Goal: Transaction & Acquisition: Purchase product/service

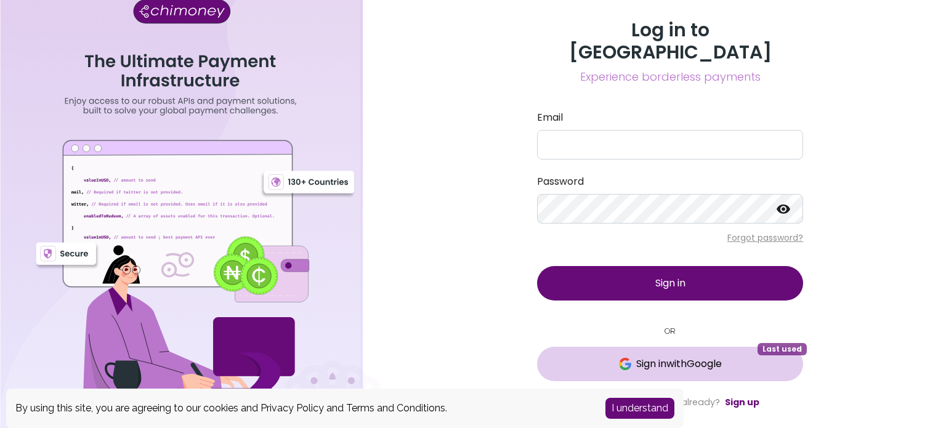
click at [643, 356] on span "Sign in with Google" at bounding box center [679, 363] width 86 height 15
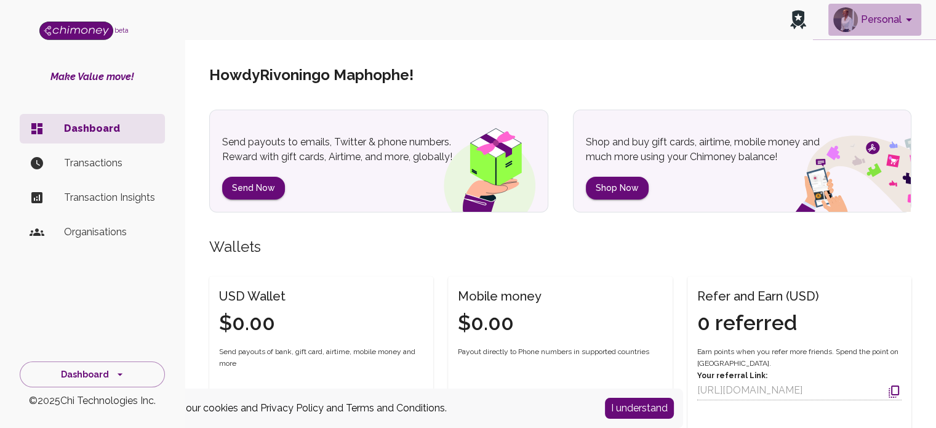
click at [912, 20] on icon "account of current user" at bounding box center [909, 19] width 15 height 15
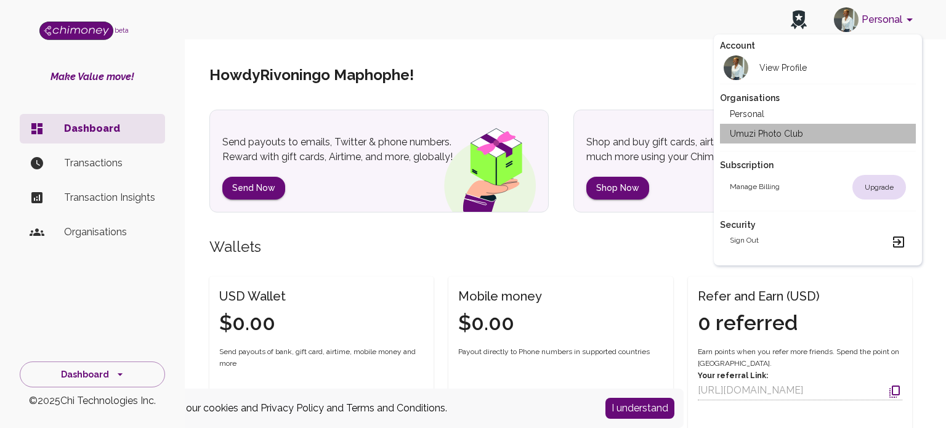
click at [854, 133] on li "Umuzi Photo Club" at bounding box center [818, 134] width 196 height 20
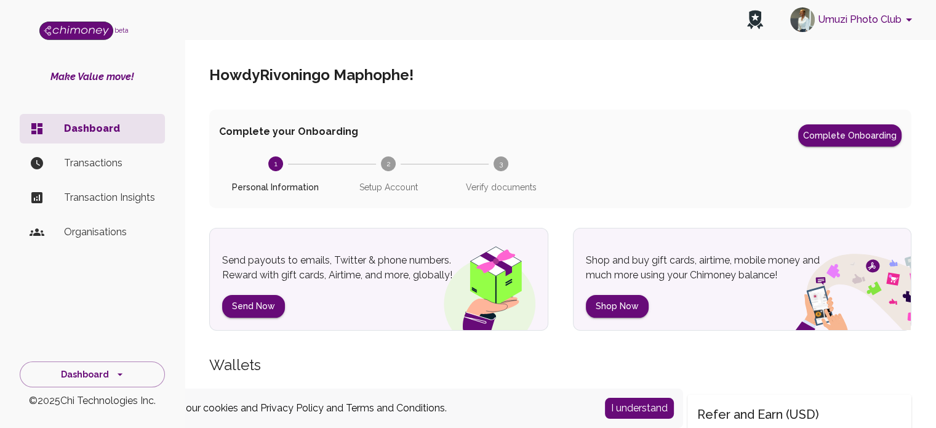
scroll to position [168, 0]
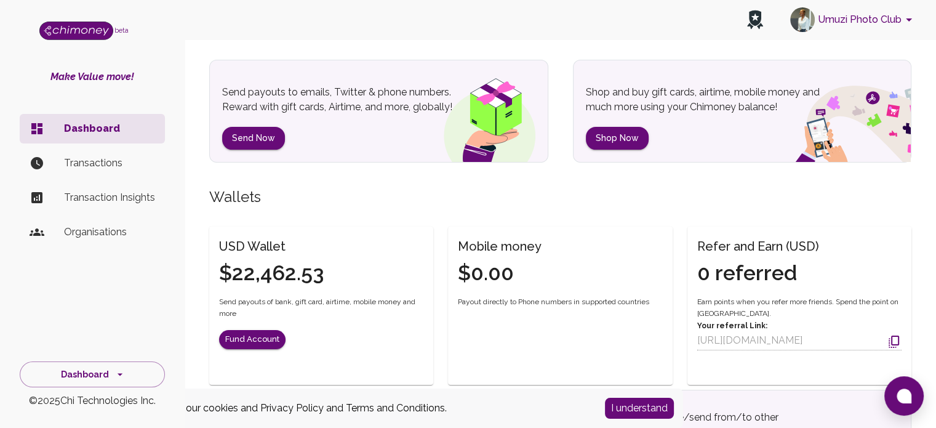
click at [98, 229] on p "Organisations" at bounding box center [109, 232] width 91 height 15
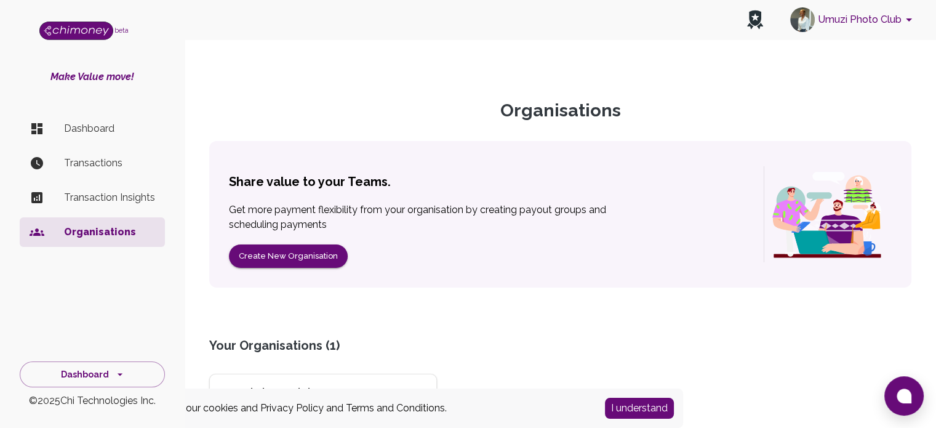
click at [230, 384] on div "Umuzi Photo Club" at bounding box center [323, 392] width 207 height 17
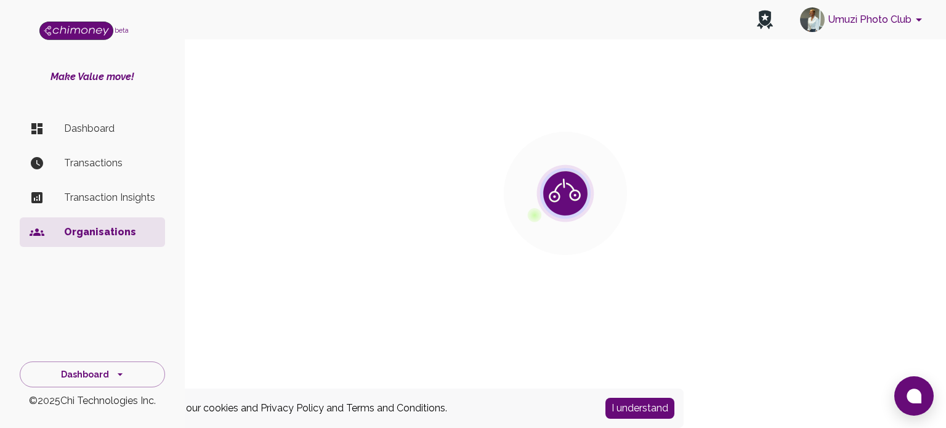
click at [544, 206] on img at bounding box center [565, 193] width 123 height 123
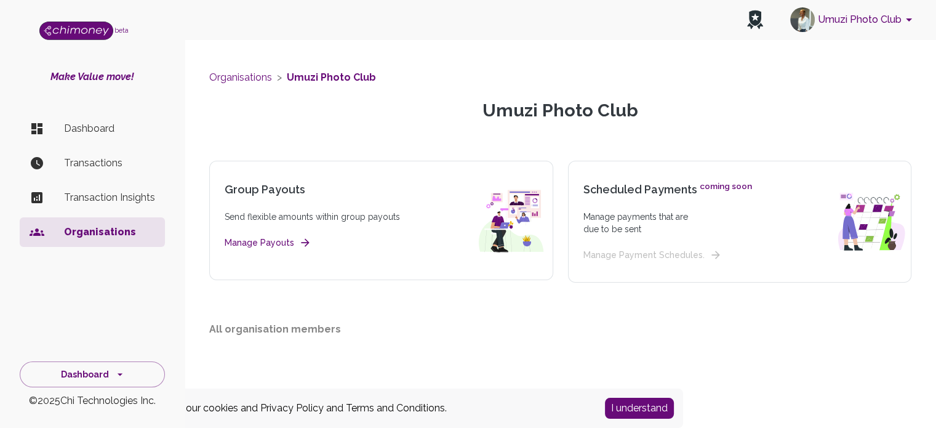
click at [259, 243] on button "Manage Payouts" at bounding box center [267, 242] width 84 height 15
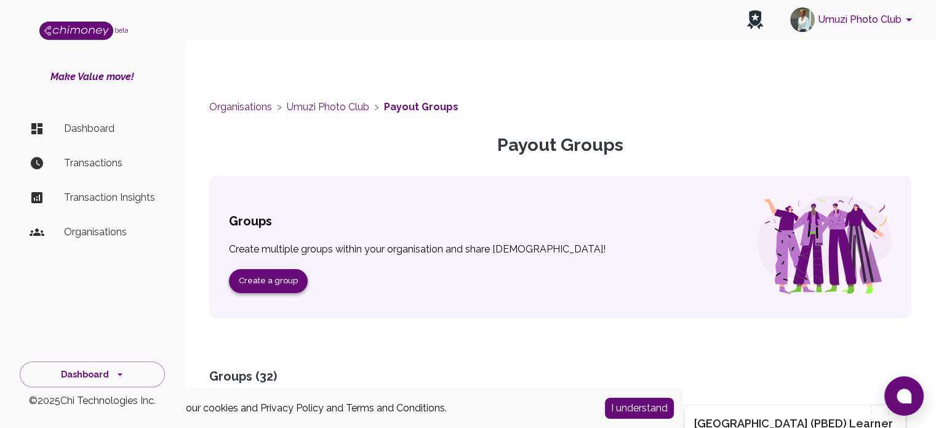
click at [269, 290] on button "Create a group" at bounding box center [268, 281] width 79 height 24
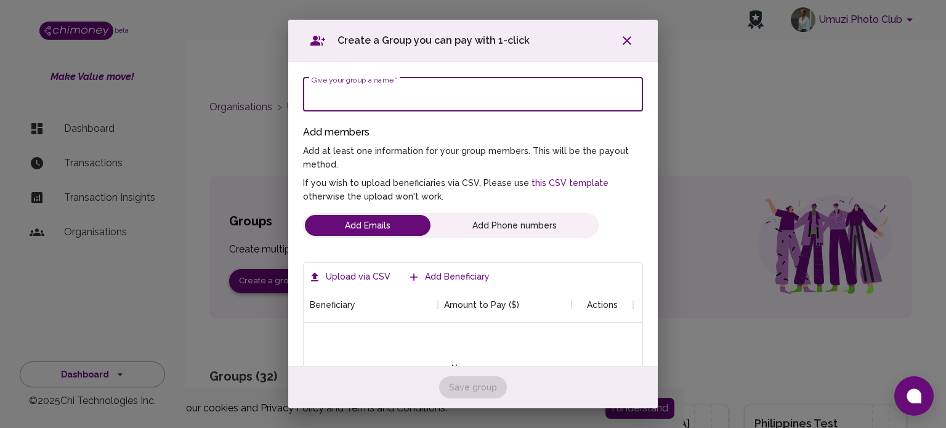
scroll to position [117, 320]
type input "Aveena Masterclasses Travel Stipends"
click at [363, 278] on label "Upload via CSV" at bounding box center [350, 276] width 89 height 23
click at [0, 0] on input "Upload via CSV" at bounding box center [0, 0] width 0 height 0
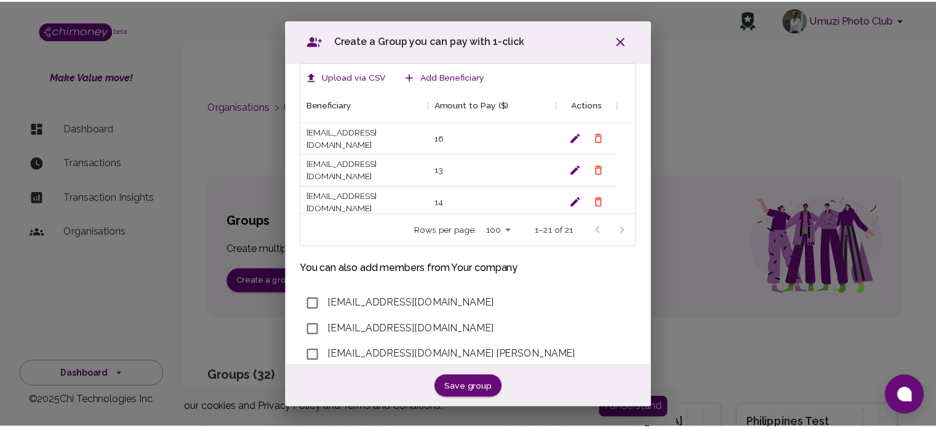
scroll to position [0, 0]
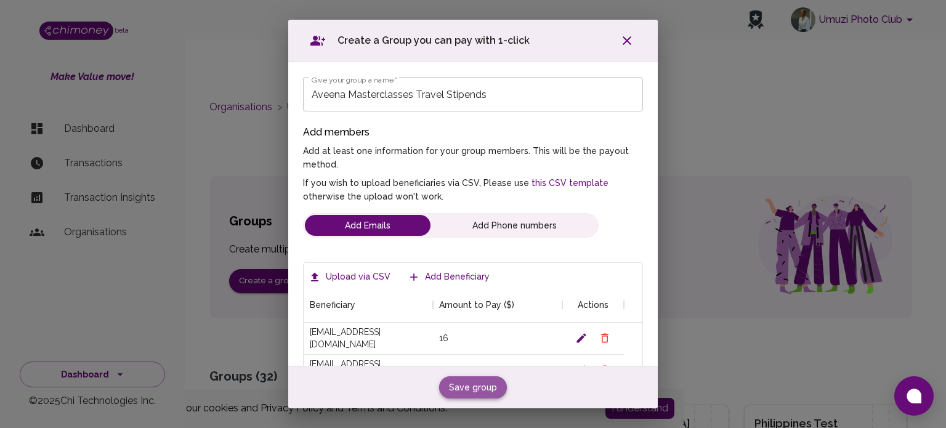
click at [461, 379] on button "Save group" at bounding box center [473, 387] width 68 height 23
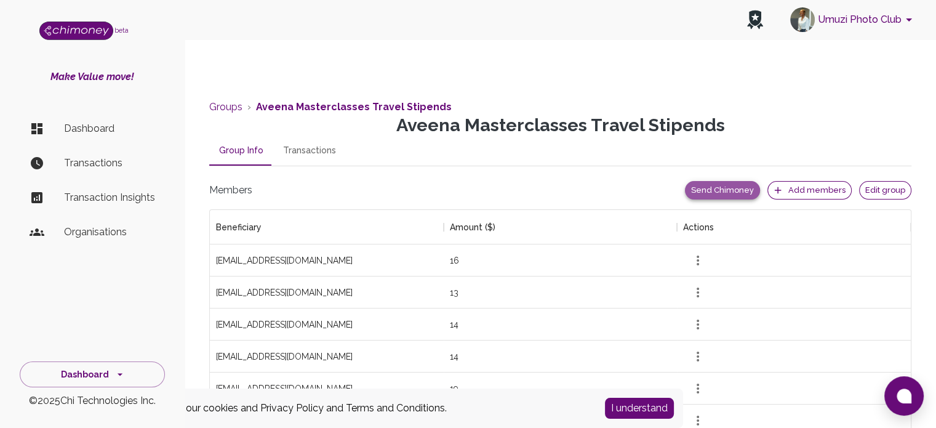
click at [730, 191] on button "Send Chimoney" at bounding box center [722, 190] width 75 height 19
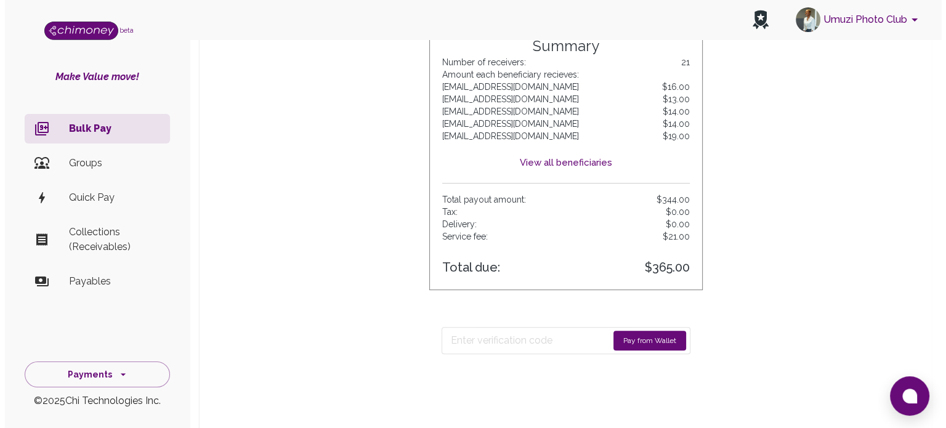
scroll to position [558, 0]
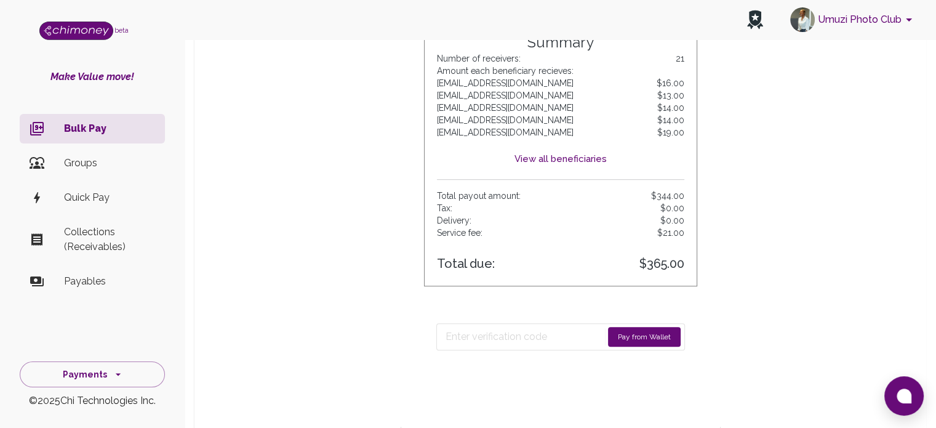
click at [647, 334] on button "Pay from Wallet" at bounding box center [644, 337] width 73 height 20
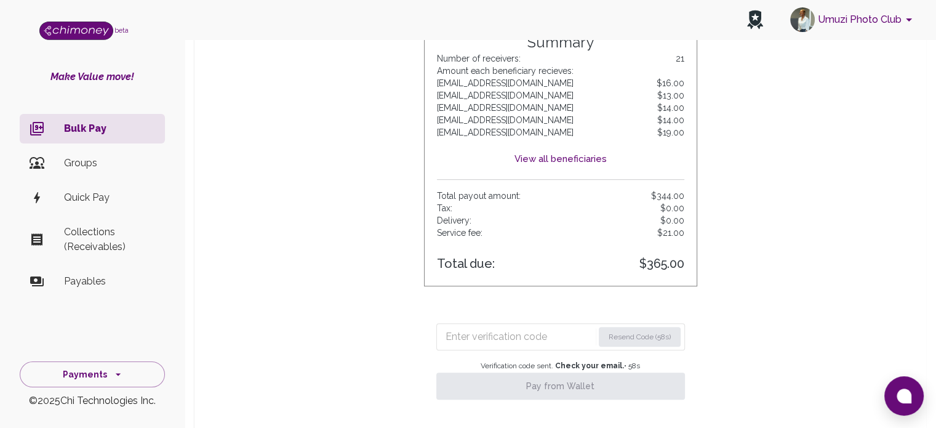
click at [561, 333] on input "Enter verification code" at bounding box center [520, 337] width 148 height 20
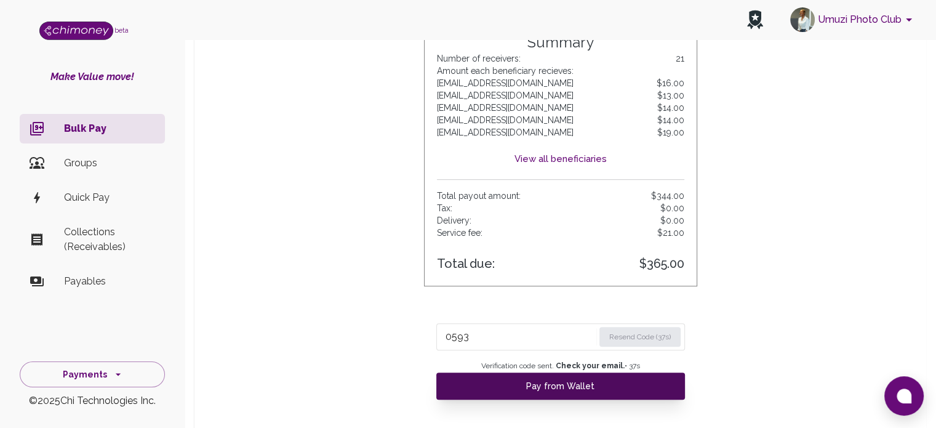
type input "0593"
click at [510, 393] on button "Pay from Wallet" at bounding box center [560, 385] width 249 height 27
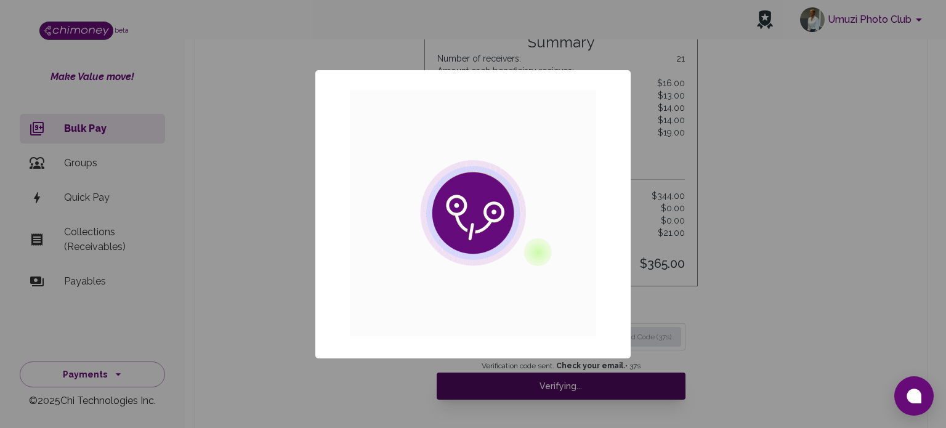
scroll to position [150, 672]
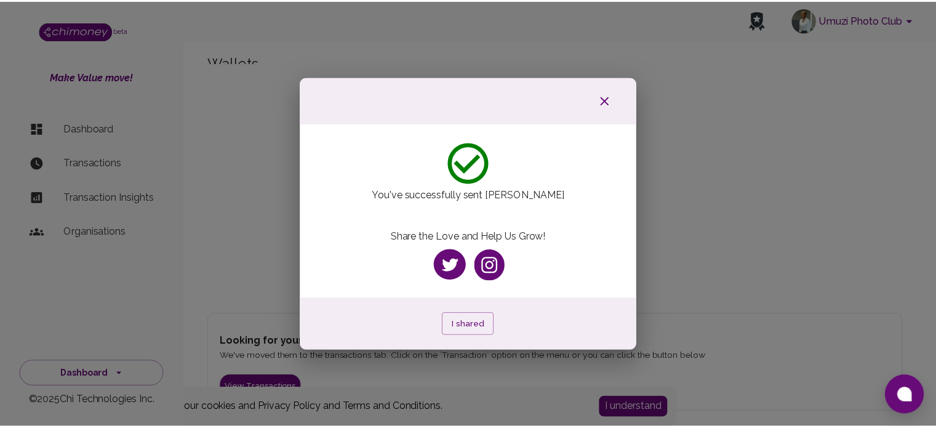
scroll to position [102, 0]
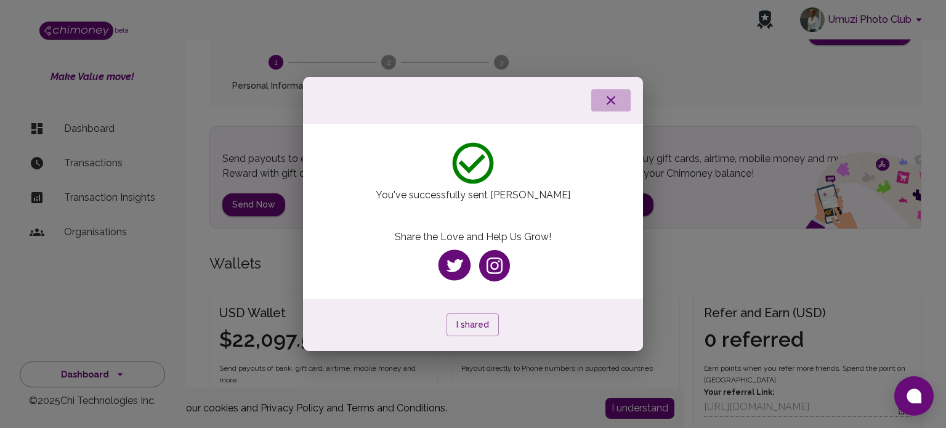
click at [600, 95] on button "button" at bounding box center [610, 100] width 39 height 22
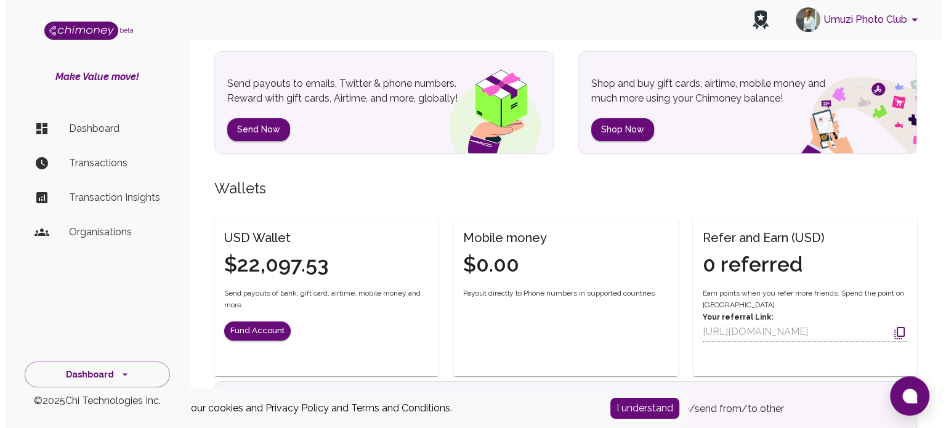
scroll to position [179, 0]
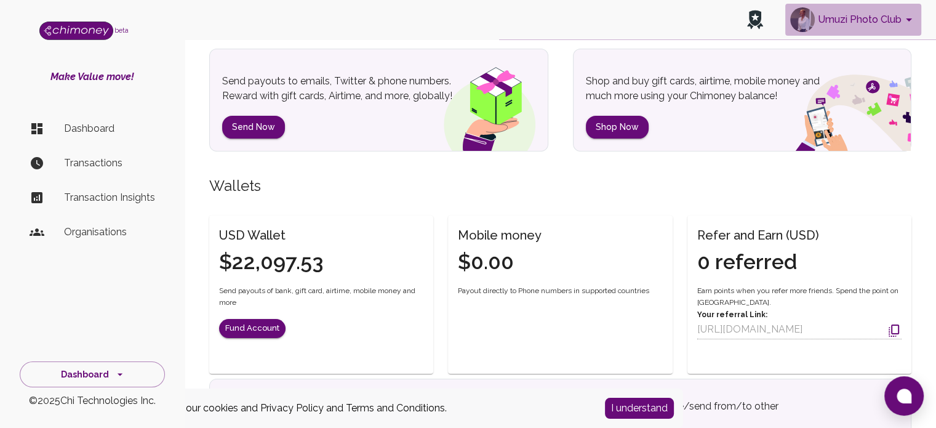
click at [873, 21] on button "Umuzi Photo Club" at bounding box center [853, 20] width 136 height 32
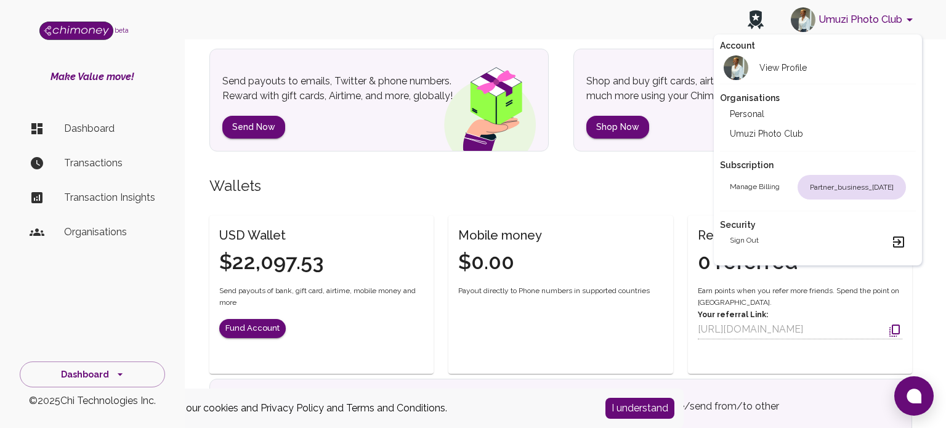
click at [787, 238] on div "Sign out" at bounding box center [817, 242] width 177 height 15
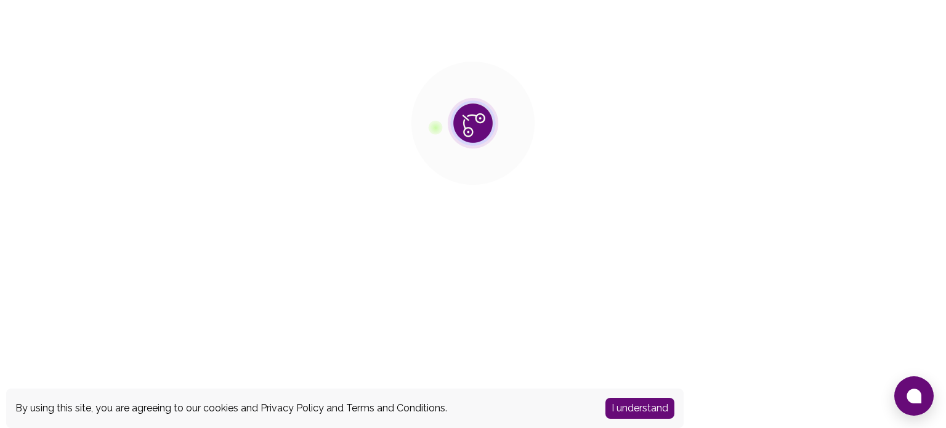
scroll to position [0, 0]
